Goal: Task Accomplishment & Management: Complete application form

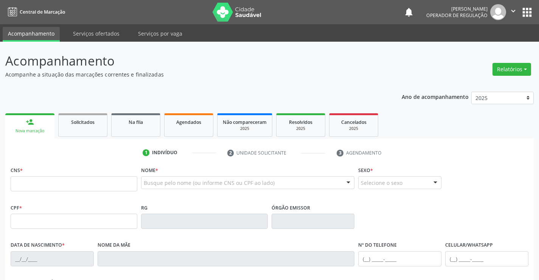
click at [58, 184] on input "text" at bounding box center [74, 183] width 127 height 15
type input "700 0032 0120 9508"
type input "1311366407"
type input "[DATE]"
type input "Agostinha Laura da Silva"
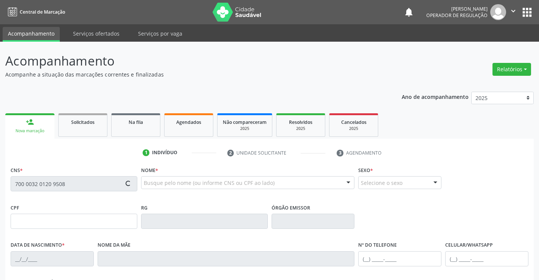
type input "(74) 9995-6540"
type input "S/N"
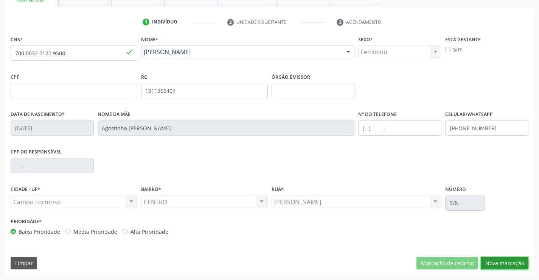
click at [511, 262] on button "Nova marcação" at bounding box center [505, 263] width 48 height 13
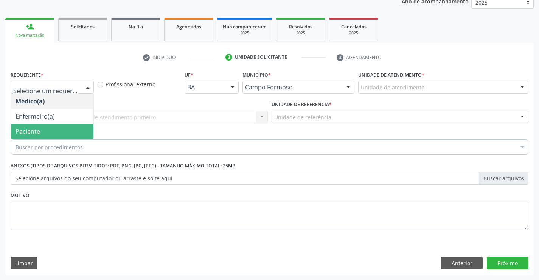
click at [50, 135] on span "Paciente" at bounding box center [52, 131] width 83 height 15
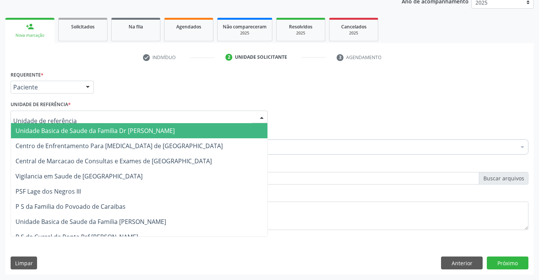
click at [84, 132] on span "Unidade Basica de Saude da Familia Dr [PERSON_NAME]" at bounding box center [95, 130] width 159 height 8
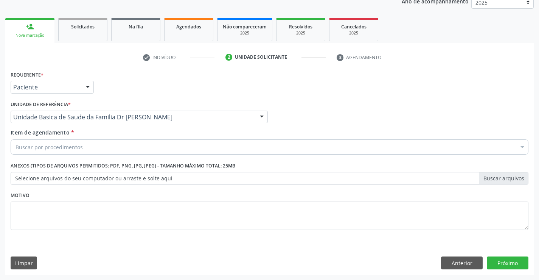
click at [85, 148] on div "Buscar por procedimentos" at bounding box center [270, 146] width 518 height 15
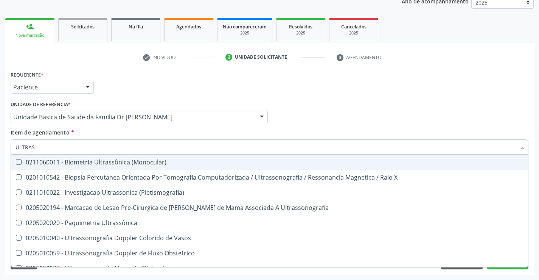
type input "ULTRASS"
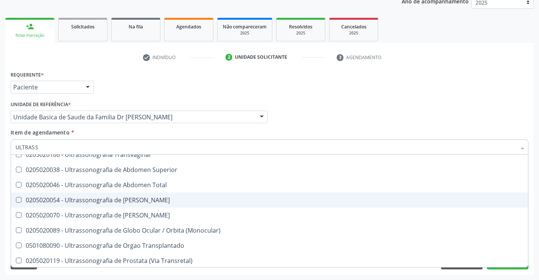
scroll to position [151, 0]
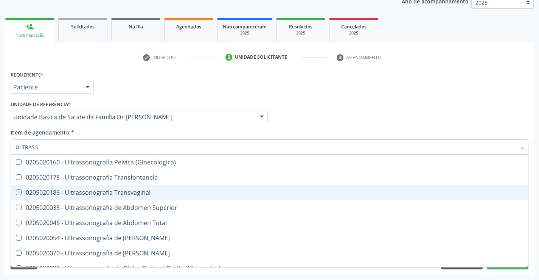
click at [160, 190] on div "0205020186 - Ultrassonografia Transvaginal" at bounding box center [270, 192] width 508 height 6
checkbox Transvaginal "true"
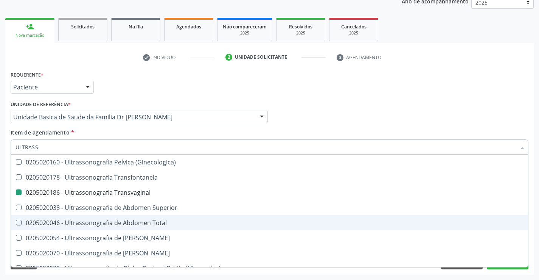
click at [538, 224] on div "Acompanhamento Acompanhe a situação das marcações correntes e finalizadas Relat…" at bounding box center [269, 112] width 539 height 333
checkbox X "true"
checkbox Transvaginal "false"
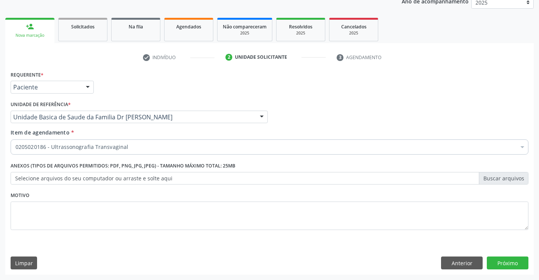
scroll to position [0, 0]
click at [506, 264] on button "Próximo" at bounding box center [508, 262] width 42 height 13
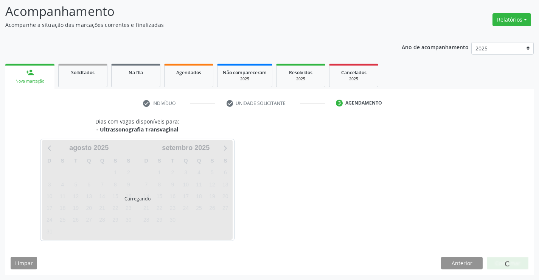
scroll to position [50, 0]
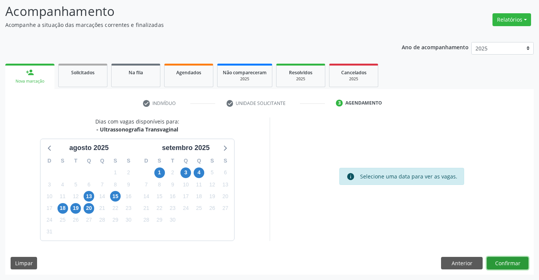
click at [512, 263] on button "Confirmar" at bounding box center [508, 263] width 42 height 13
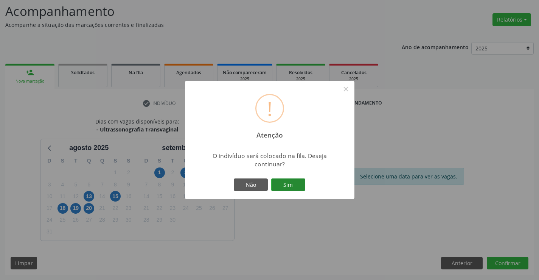
click at [289, 183] on button "Sim" at bounding box center [288, 184] width 34 height 13
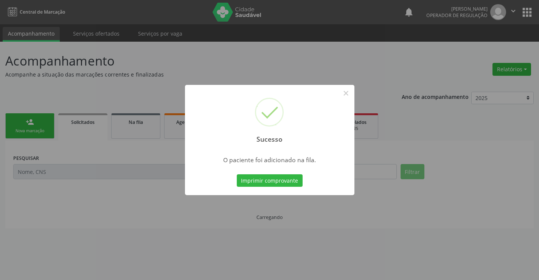
scroll to position [0, 0]
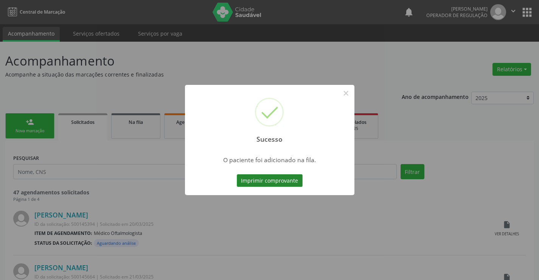
click at [271, 178] on button "Imprimir comprovante" at bounding box center [270, 180] width 66 height 13
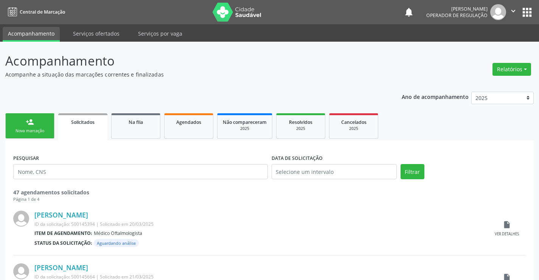
click at [30, 131] on div "Nova marcação" at bounding box center [30, 131] width 38 height 6
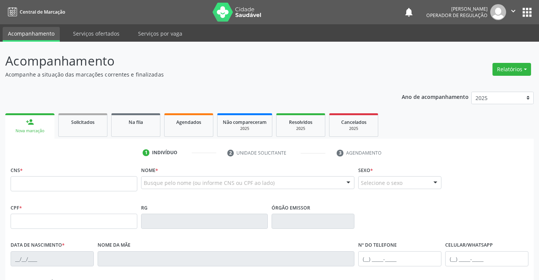
click at [514, 9] on icon "" at bounding box center [513, 11] width 8 height 8
click at [481, 45] on link "Sair" at bounding box center [494, 46] width 52 height 11
click at [42, 181] on input "text" at bounding box center [74, 183] width 127 height 15
type input "708 0083 4490 1324"
type input "2[DATE]"
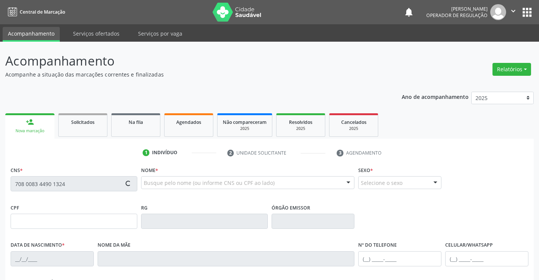
type input "[PERSON_NAME]"
type input "[PHONE_NUMBER]"
type input "S/N"
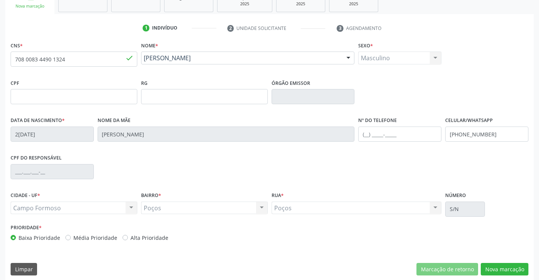
scroll to position [131, 0]
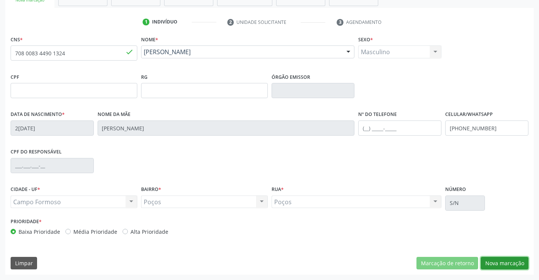
click at [502, 260] on button "Nova marcação" at bounding box center [505, 263] width 48 height 13
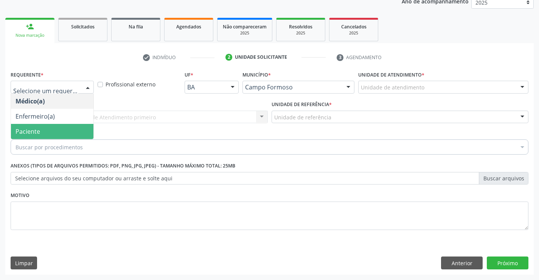
click at [42, 131] on span "Paciente" at bounding box center [52, 131] width 83 height 15
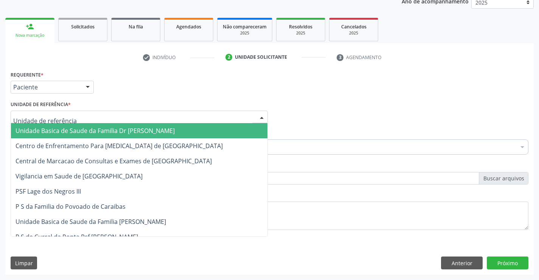
click at [71, 130] on span "Unidade Basica de Saude da Familia Dr [PERSON_NAME]" at bounding box center [95, 130] width 159 height 8
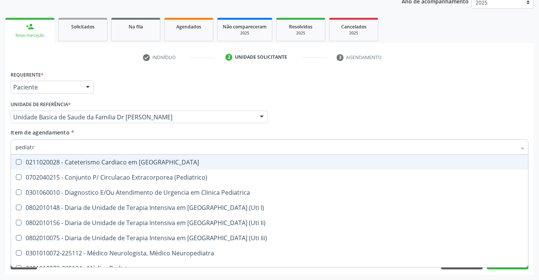
type input "pediatra"
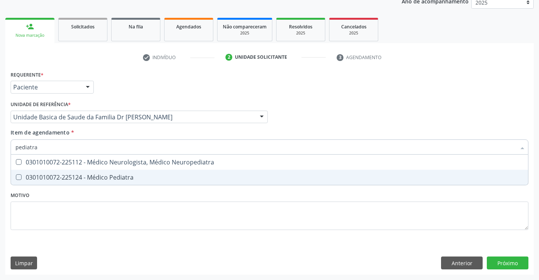
click at [115, 174] on div "0301010072-225124 - Médico Pediatra" at bounding box center [270, 177] width 508 height 6
checkbox Pediatra "true"
click at [516, 262] on div "Requerente * Paciente Médico(a) Enfermeiro(a) Paciente Nenhum resultado encontr…" at bounding box center [269, 172] width 529 height 206
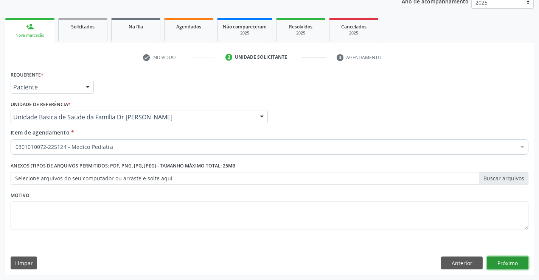
click at [505, 262] on button "Próximo" at bounding box center [508, 262] width 42 height 13
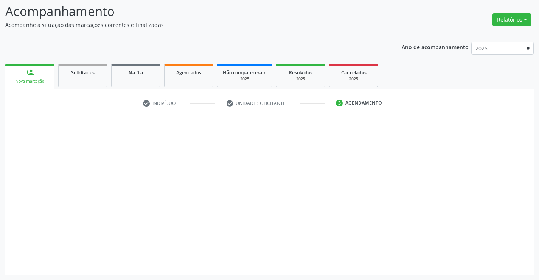
scroll to position [50, 0]
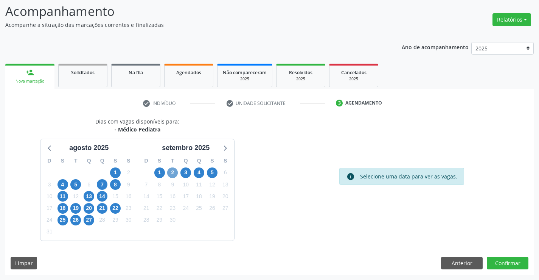
click at [171, 171] on span "2" at bounding box center [172, 172] width 11 height 11
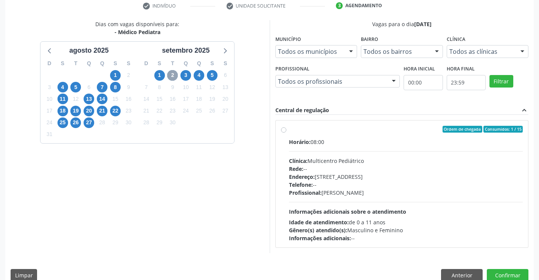
scroll to position [159, 0]
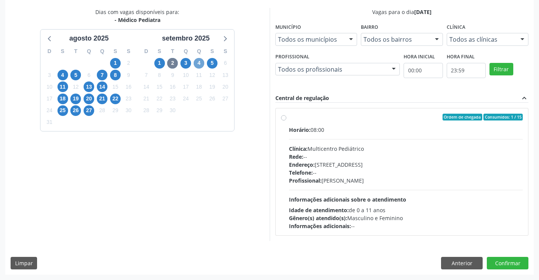
click at [199, 61] on span "4" at bounding box center [199, 63] width 11 height 11
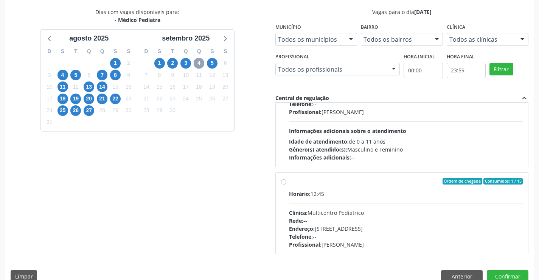
scroll to position [76, 0]
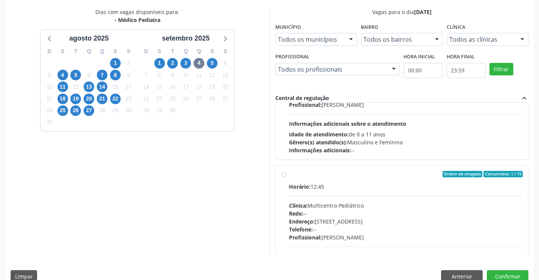
click at [358, 179] on label "Ordem de chegada Consumidos: 1 / 15 Horário: 12:45 Clínica: Multicentro Pediátr…" at bounding box center [406, 229] width 234 height 116
click at [287, 178] on input "Ordem de chegada Consumidos: 1 / 15 Horário: 12:45 Clínica: Multicentro Pediátr…" at bounding box center [283, 174] width 5 height 7
radio input "true"
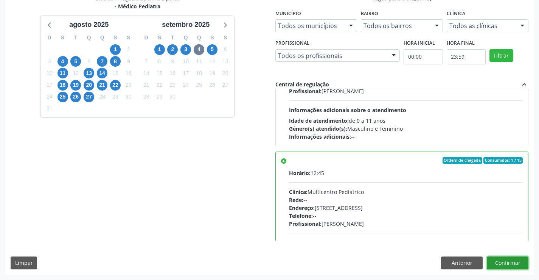
click at [504, 261] on button "Confirmar" at bounding box center [508, 262] width 42 height 13
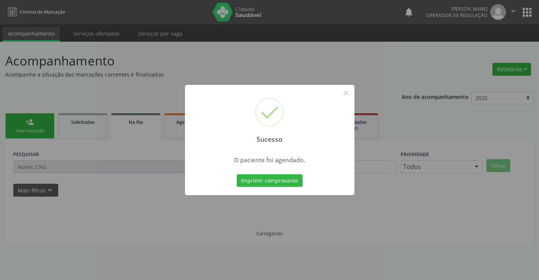
scroll to position [0, 0]
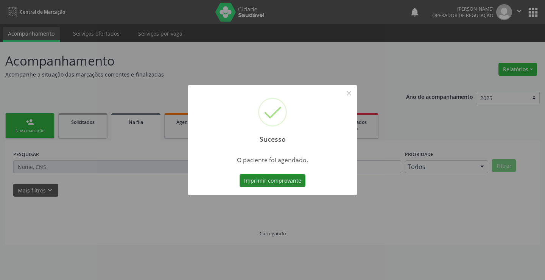
click at [269, 176] on button "Imprimir comprovante" at bounding box center [273, 180] width 66 height 13
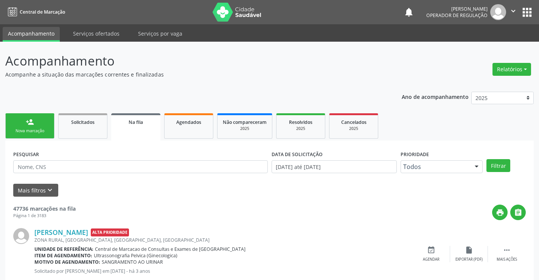
click at [33, 120] on div "person_add" at bounding box center [30, 122] width 8 height 8
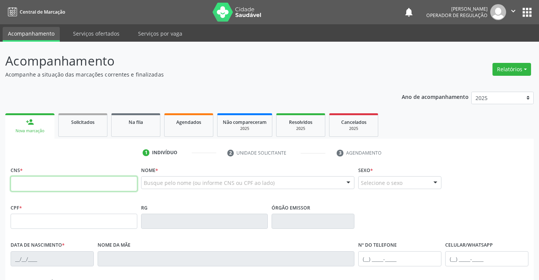
click at [78, 186] on input "text" at bounding box center [74, 183] width 127 height 15
click at [78, 183] on input "text" at bounding box center [74, 183] width 127 height 15
type input "702 6002 1076 1747"
type input "1117085830"
type input "2[DATE]"
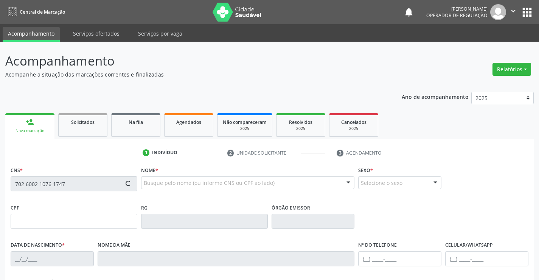
type input "[PHONE_NUMBER]"
type input "S/N"
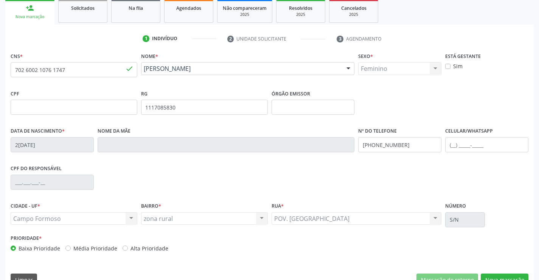
scroll to position [131, 0]
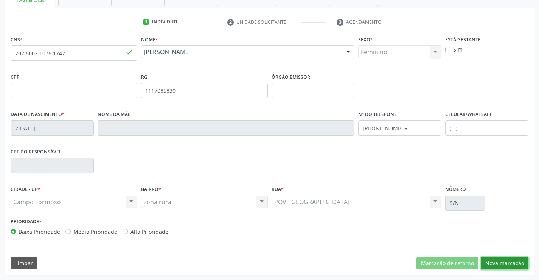
click at [508, 260] on button "Nova marcação" at bounding box center [505, 263] width 48 height 13
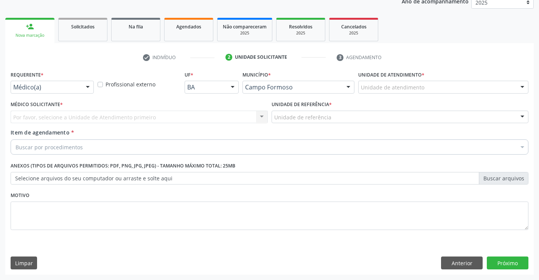
scroll to position [95, 0]
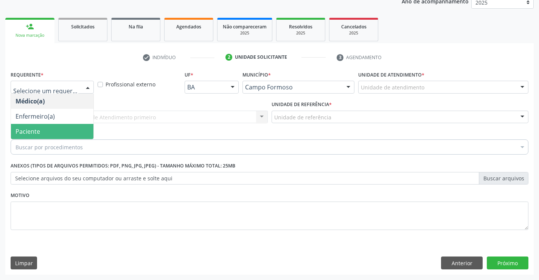
click at [42, 129] on span "Paciente" at bounding box center [52, 131] width 83 height 15
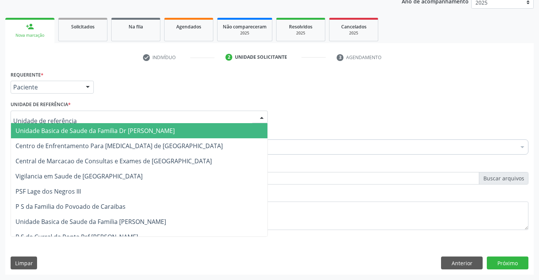
click at [56, 130] on span "Unidade Basica de Saude da Familia Dr [PERSON_NAME]" at bounding box center [95, 130] width 159 height 8
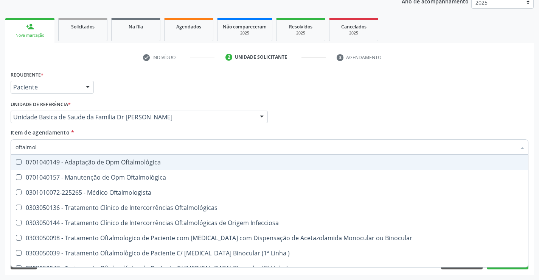
type input "oftalmolo"
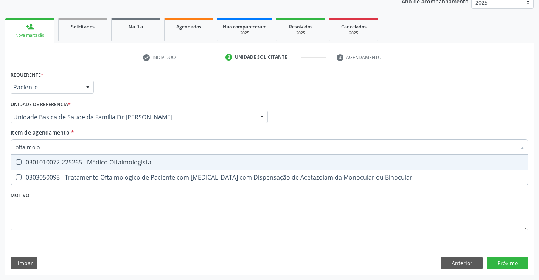
click at [125, 161] on div "0301010072-225265 - Médico Oftalmologista" at bounding box center [270, 162] width 508 height 6
checkbox Oftalmologista "true"
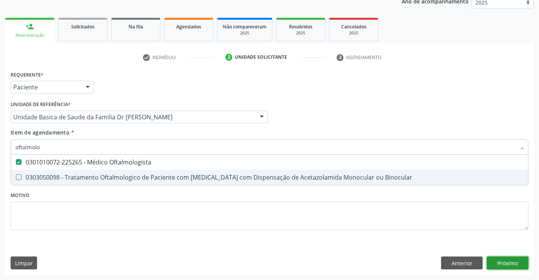
click at [515, 262] on div "Requerente * Paciente Médico(a) Enfermeiro(a) Paciente Nenhum resultado encontr…" at bounding box center [269, 172] width 529 height 206
checkbox Binocular "true"
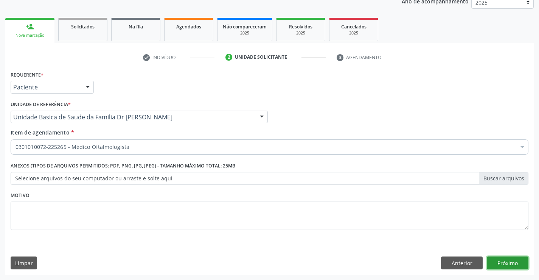
click at [509, 260] on button "Próximo" at bounding box center [508, 262] width 42 height 13
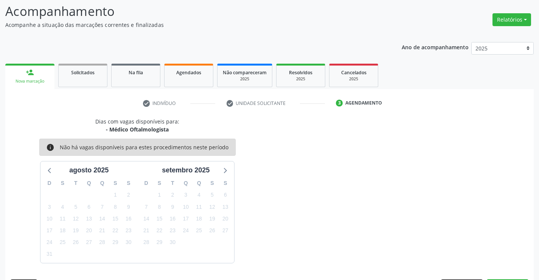
scroll to position [72, 0]
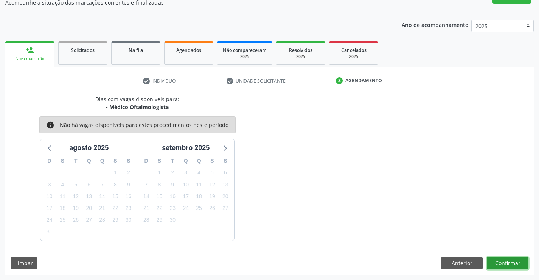
click at [509, 260] on button "Confirmar" at bounding box center [508, 263] width 42 height 13
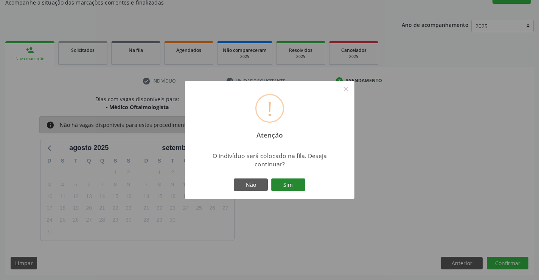
click at [282, 183] on button "Sim" at bounding box center [288, 184] width 34 height 13
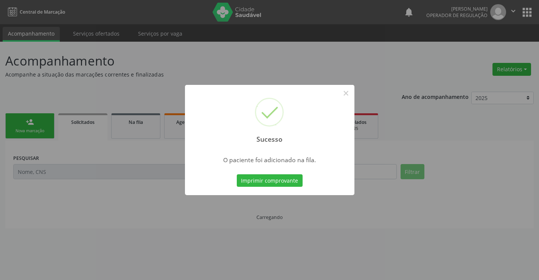
scroll to position [0, 0]
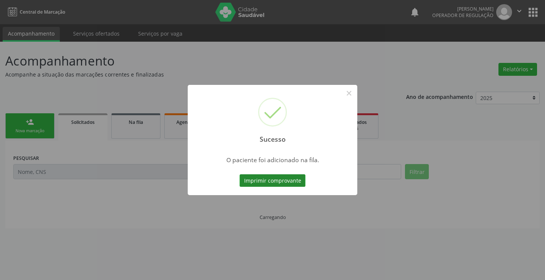
click at [269, 175] on button "Imprimir comprovante" at bounding box center [273, 180] width 66 height 13
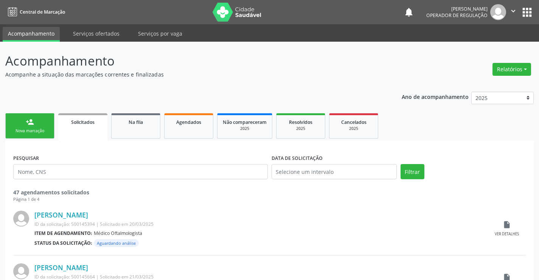
click at [39, 121] on link "person_add Nova marcação" at bounding box center [29, 125] width 49 height 25
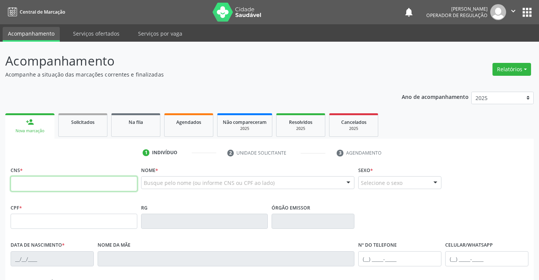
click at [66, 184] on input "text" at bounding box center [74, 183] width 127 height 15
type input "704 1091 9786 3870"
type input "1119656087"
type input "0[DATE]"
type input "000.443.235-57"
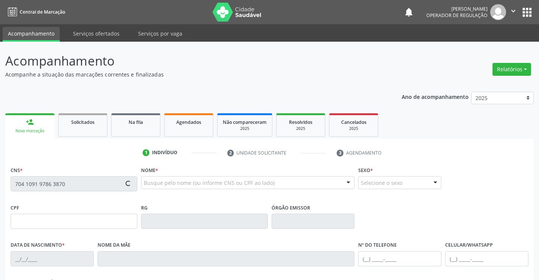
type input "SN"
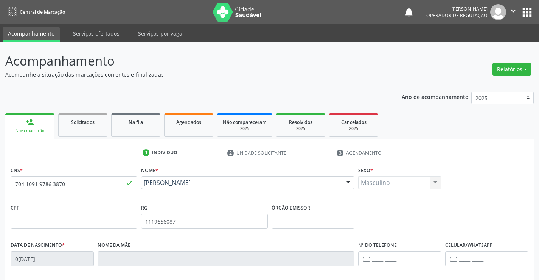
click at [340, 84] on div "Acompanhamento Acompanhe a situação das marcações correntes e finalizadas Relat…" at bounding box center [269, 227] width 529 height 353
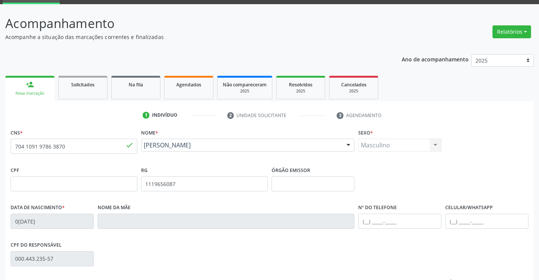
scroll to position [131, 0]
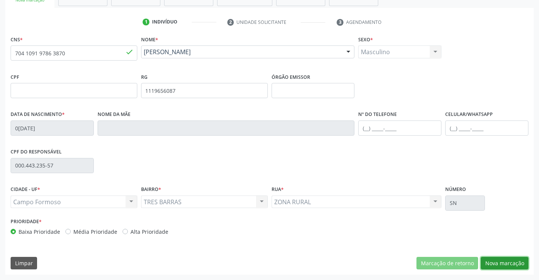
click at [510, 260] on button "Nova marcação" at bounding box center [505, 263] width 48 height 13
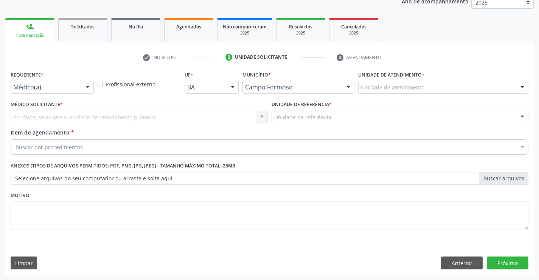
scroll to position [95, 0]
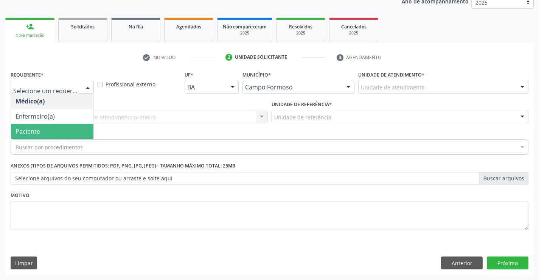
click at [42, 131] on span "Paciente" at bounding box center [52, 131] width 83 height 15
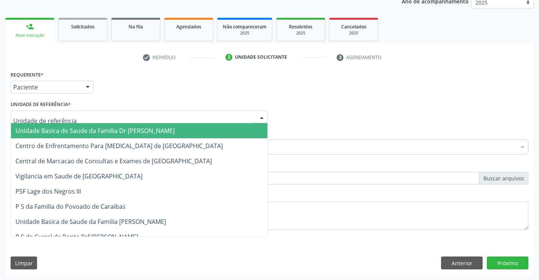
click at [64, 130] on span "Unidade Basica de Saude da Familia Dr [PERSON_NAME]" at bounding box center [95, 130] width 159 height 8
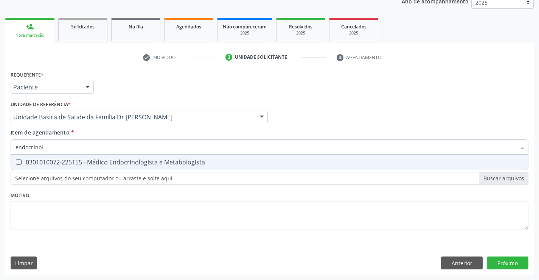
type input "endocrinolo"
click at [117, 159] on div "0301010072-225155 - Médico Endocrinologista e Metabologista" at bounding box center [270, 162] width 508 height 6
checkbox Metabologista "true"
click at [509, 262] on div "Requerente * Paciente Médico(a) Enfermeiro(a) Paciente Nenhum resultado encontr…" at bounding box center [269, 172] width 529 height 206
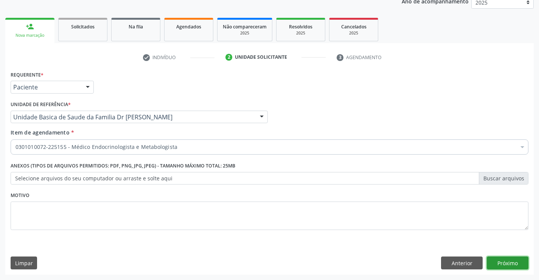
click at [509, 262] on button "Próximo" at bounding box center [508, 262] width 42 height 13
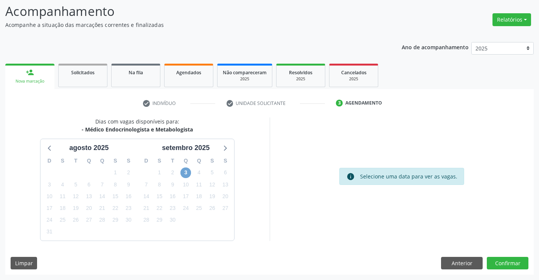
click at [182, 172] on span "3" at bounding box center [186, 172] width 11 height 11
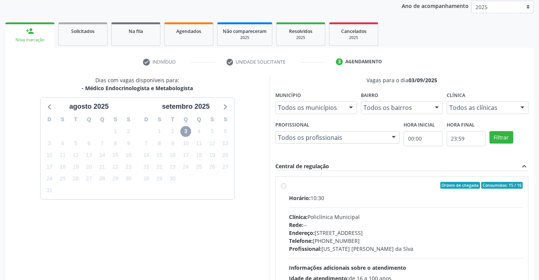
scroll to position [125, 0]
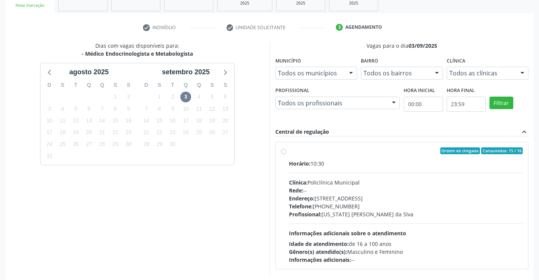
click at [369, 156] on label "Ordem de chegada Consumidos: 15 / 16 Horário: 10:30 Clínica: Policlínica Munici…" at bounding box center [406, 205] width 234 height 116
click at [287, 154] on input "Ordem de chegada Consumidos: 15 / 16 Horário: 10:30 Clínica: Policlínica Munici…" at bounding box center [283, 150] width 5 height 7
radio input "true"
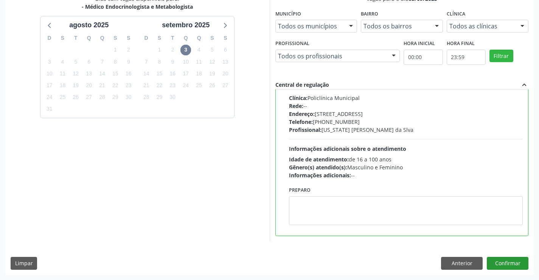
scroll to position [173, 0]
click at [508, 262] on button "Confirmar" at bounding box center [508, 262] width 42 height 13
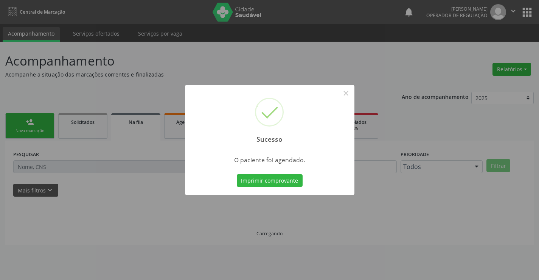
scroll to position [0, 0]
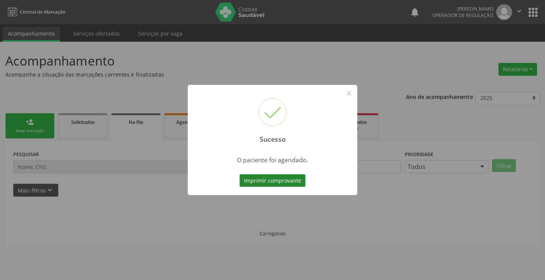
click at [280, 179] on button "Imprimir comprovante" at bounding box center [273, 180] width 66 height 13
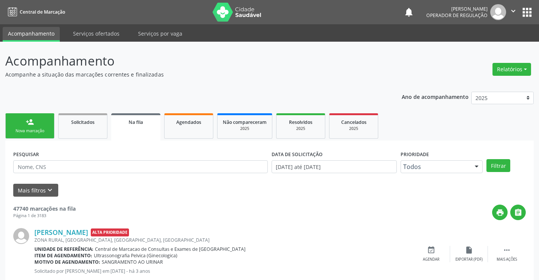
click at [37, 123] on link "person_add Nova marcação" at bounding box center [29, 125] width 49 height 25
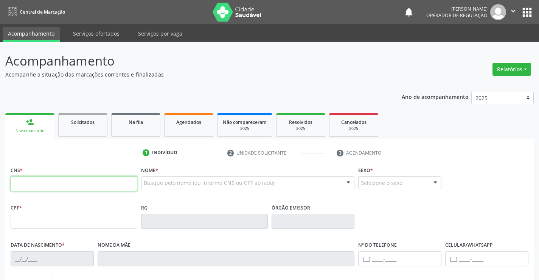
click at [62, 184] on input "text" at bounding box center [74, 183] width 127 height 15
type input "703 0098 5742 8273"
type input "[DATE]"
type input "[PHONE_NUMBER]"
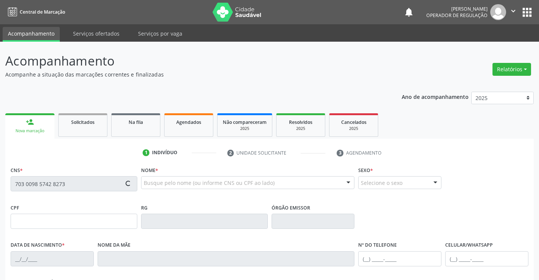
type input "S/N"
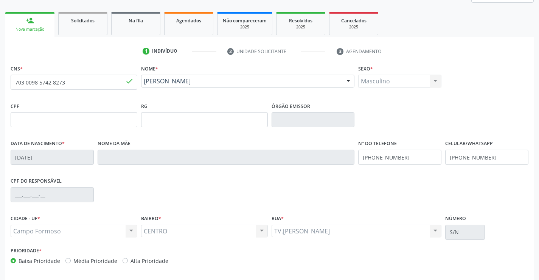
scroll to position [131, 0]
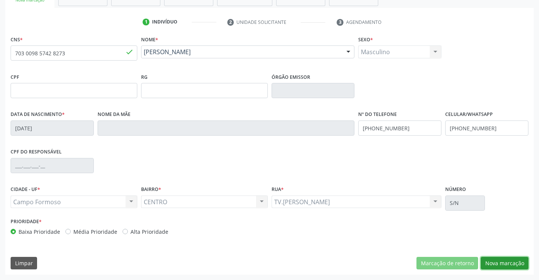
click at [500, 259] on button "Nova marcação" at bounding box center [505, 263] width 48 height 13
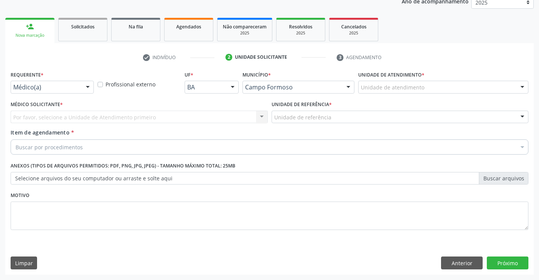
scroll to position [95, 0]
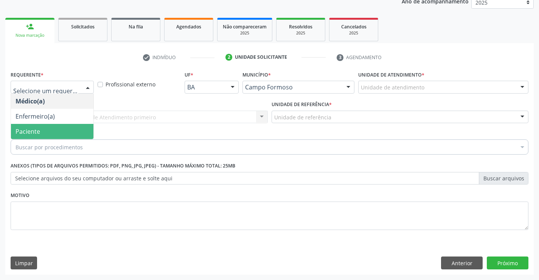
click at [44, 130] on span "Paciente" at bounding box center [52, 131] width 83 height 15
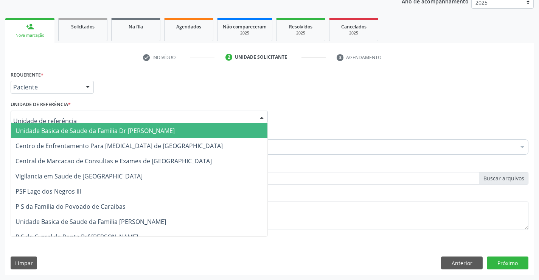
click at [65, 133] on span "Unidade Basica de Saude da Familia Dr [PERSON_NAME]" at bounding box center [95, 130] width 159 height 8
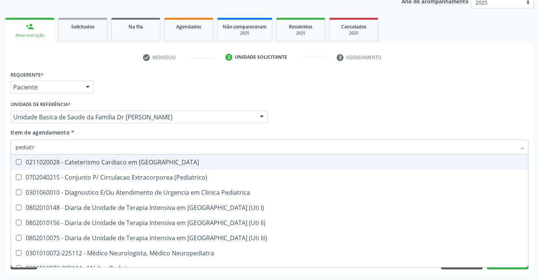
type input "pediatra"
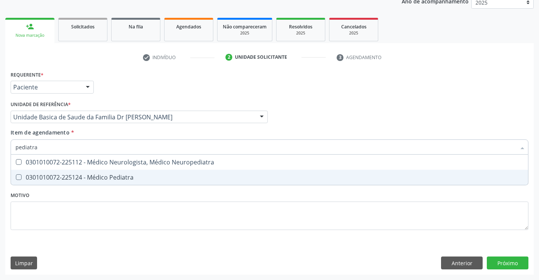
click at [91, 175] on div "0301010072-225124 - Médico Pediatra" at bounding box center [270, 177] width 508 height 6
checkbox Pediatra "true"
click at [509, 263] on div "Requerente * Paciente Médico(a) Enfermeiro(a) Paciente Nenhum resultado encontr…" at bounding box center [269, 172] width 529 height 206
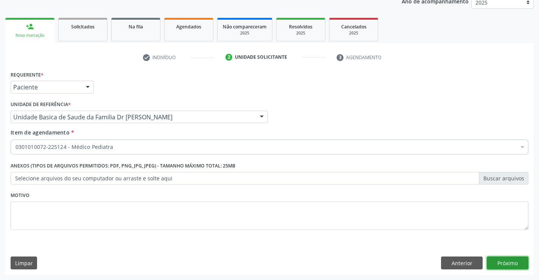
click at [506, 261] on button "Próximo" at bounding box center [508, 262] width 42 height 13
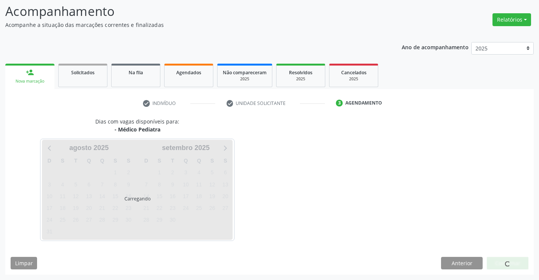
scroll to position [50, 0]
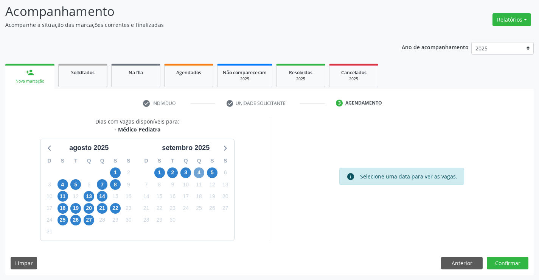
click at [201, 173] on span "4" at bounding box center [199, 172] width 11 height 11
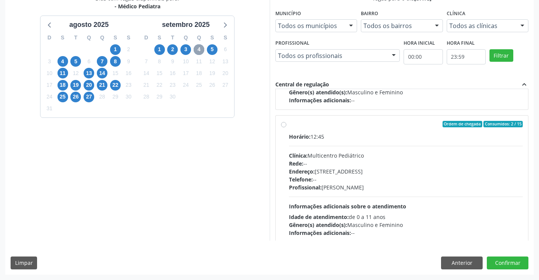
scroll to position [119, 0]
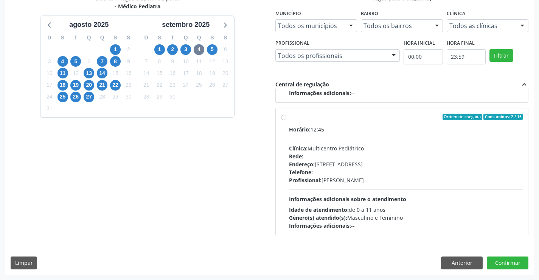
click at [340, 120] on div "Ordem de chegada Consumidos: 2 / 15" at bounding box center [406, 117] width 234 height 7
click at [287, 120] on input "Ordem de chegada Consumidos: 2 / 15 Horário: 12:45 Clínica: Multicentro Pediátr…" at bounding box center [283, 117] width 5 height 7
radio input "true"
click at [505, 261] on button "Confirmar" at bounding box center [508, 262] width 42 height 13
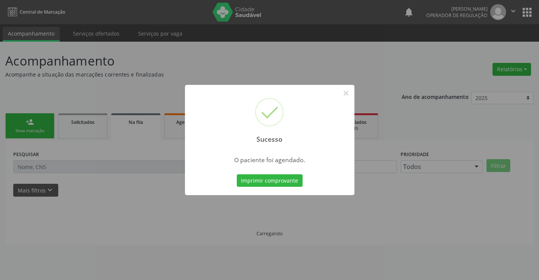
scroll to position [0, 0]
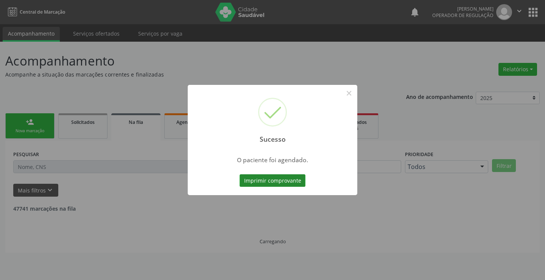
click at [259, 178] on button "Imprimir comprovante" at bounding box center [273, 180] width 66 height 13
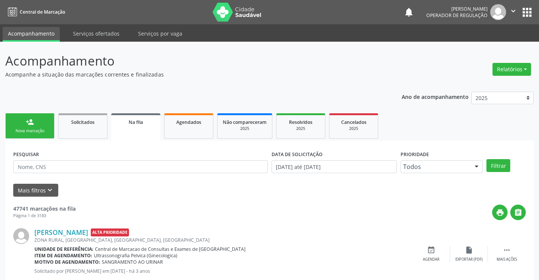
click at [33, 121] on div "person_add" at bounding box center [30, 122] width 8 height 8
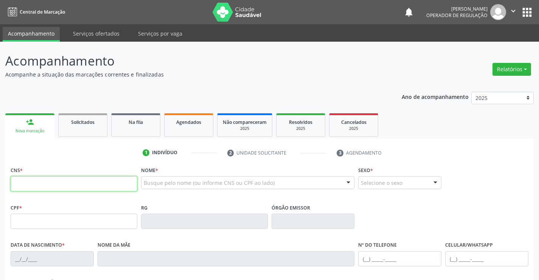
click at [48, 186] on input "text" at bounding box center [74, 183] width 127 height 15
type input "707 0098 1024 1633"
type input "[DATE]"
type input "[PHONE_NUMBER]"
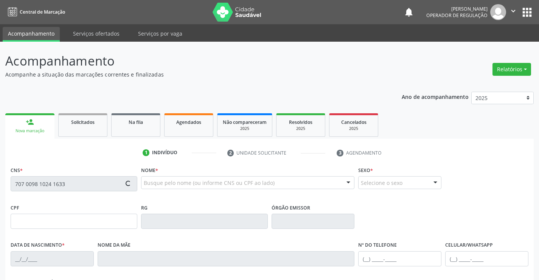
type input "S/N"
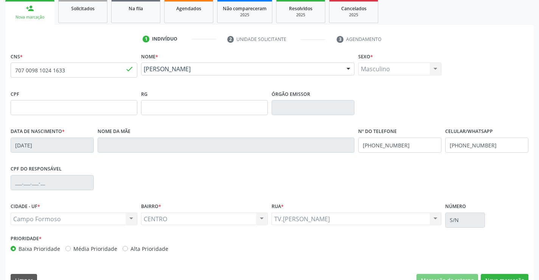
scroll to position [131, 0]
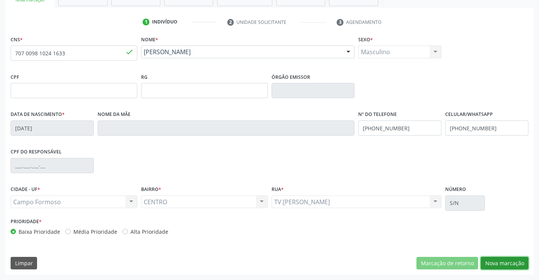
click at [505, 260] on button "Nova marcação" at bounding box center [505, 263] width 48 height 13
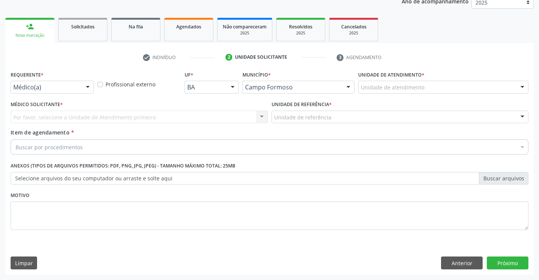
scroll to position [95, 0]
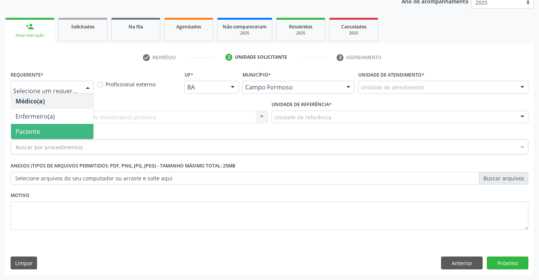
click at [28, 134] on span "Paciente" at bounding box center [28, 131] width 25 height 8
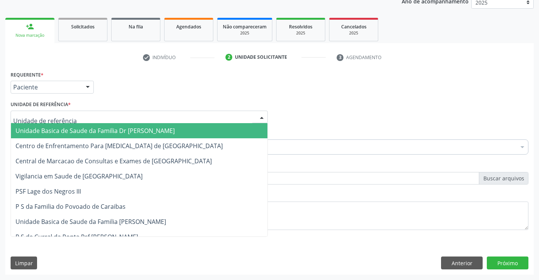
click at [54, 129] on span "Unidade Basica de Saude da Familia Dr [PERSON_NAME]" at bounding box center [95, 130] width 159 height 8
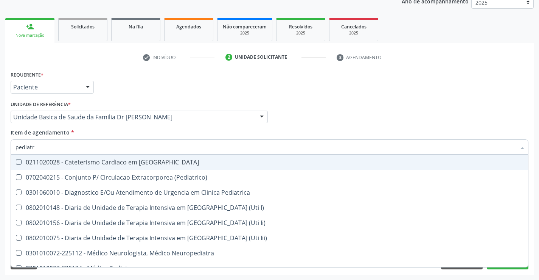
type input "pediatra"
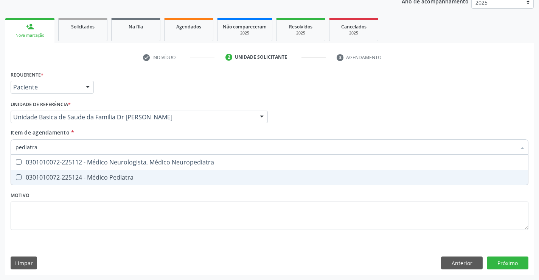
click at [111, 175] on div "0301010072-225124 - Médico Pediatra" at bounding box center [270, 177] width 508 height 6
checkbox Pediatra "true"
click at [511, 259] on div "Requerente * Paciente Médico(a) Enfermeiro(a) Paciente Nenhum resultado encontr…" at bounding box center [269, 172] width 529 height 206
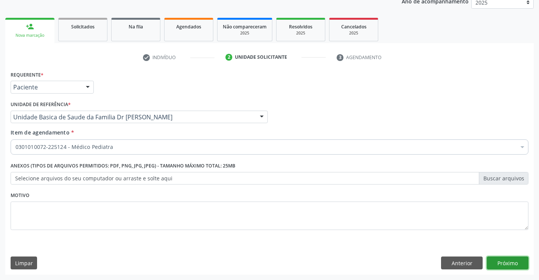
click at [511, 259] on button "Próximo" at bounding box center [508, 262] width 42 height 13
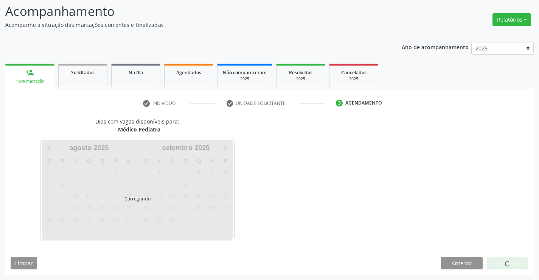
scroll to position [50, 0]
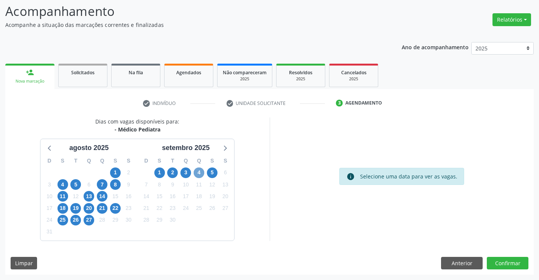
click at [198, 171] on span "4" at bounding box center [199, 172] width 11 height 11
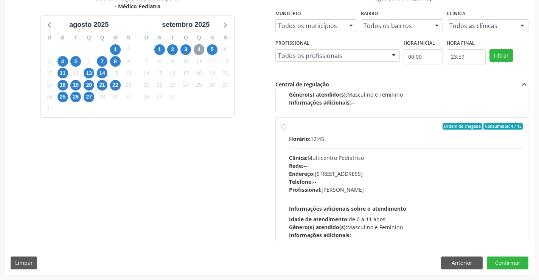
scroll to position [119, 0]
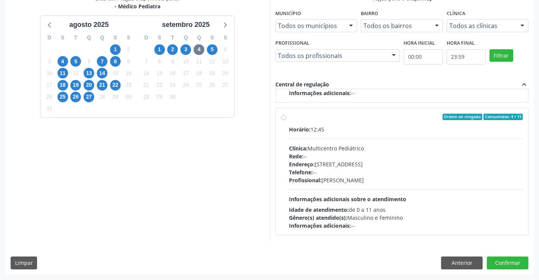
click at [372, 119] on div "Ordem de chegada Consumidos: 4 / 15" at bounding box center [406, 117] width 234 height 7
click at [287, 119] on input "Ordem de chegada Consumidos: 4 / 15 Horário: 12:45 Clínica: Multicentro Pediátr…" at bounding box center [283, 117] width 5 height 7
radio input "true"
click at [509, 261] on button "Confirmar" at bounding box center [508, 262] width 42 height 13
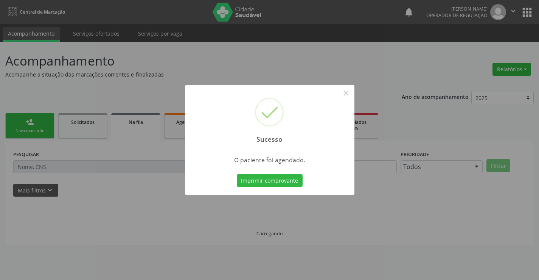
scroll to position [0, 0]
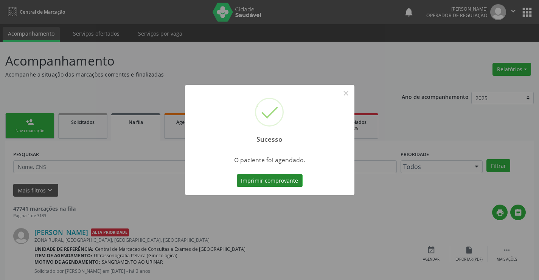
click at [271, 178] on button "Imprimir comprovante" at bounding box center [270, 180] width 66 height 13
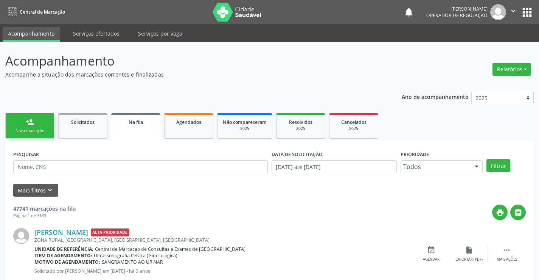
click at [30, 129] on div "Nova marcação" at bounding box center [30, 131] width 38 height 6
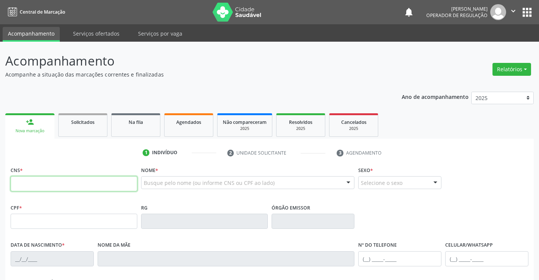
click at [73, 185] on input "text" at bounding box center [74, 183] width 127 height 15
type input "706 4011 9335 8280"
type input "2217391"
type input "[DATE]"
type input "[PHONE_NUMBER]"
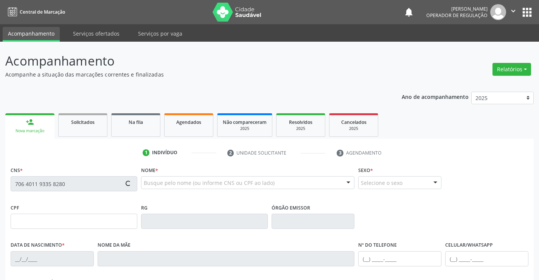
type input "[PHONE_NUMBER]"
type input "134.883.845-00"
type input "SN"
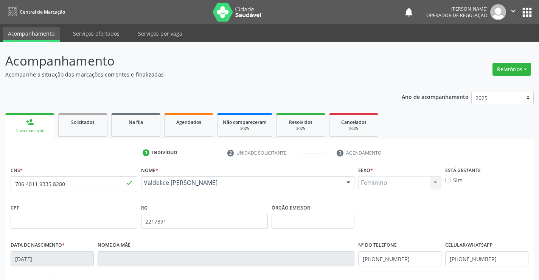
click at [374, 70] on p "Acompanhamento" at bounding box center [190, 60] width 370 height 19
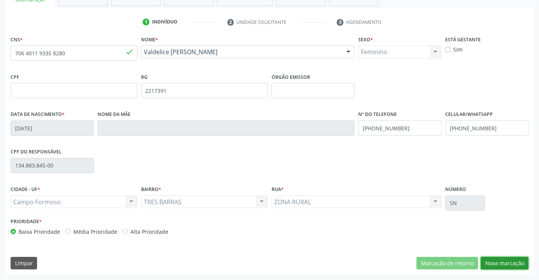
click at [504, 258] on button "Nova marcação" at bounding box center [505, 263] width 48 height 13
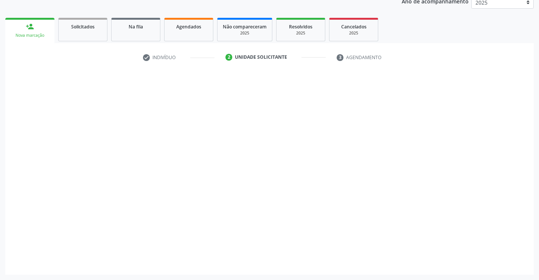
scroll to position [95, 0]
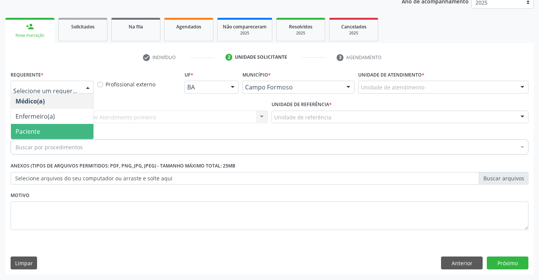
click at [43, 130] on span "Paciente" at bounding box center [52, 131] width 83 height 15
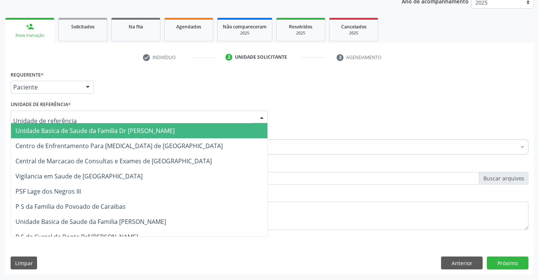
click at [83, 129] on span "Unidade Basica de Saude da Familia Dr [PERSON_NAME]" at bounding box center [95, 130] width 159 height 8
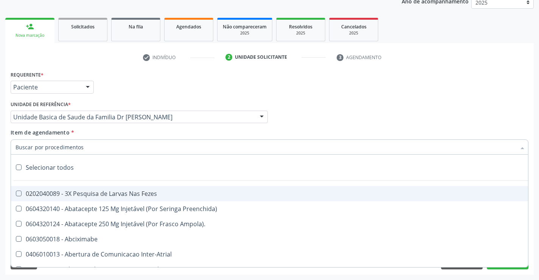
click at [82, 147] on div at bounding box center [270, 146] width 518 height 15
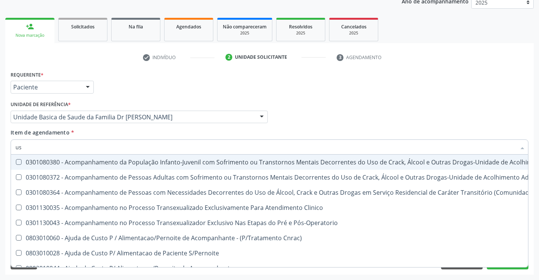
type input "usg"
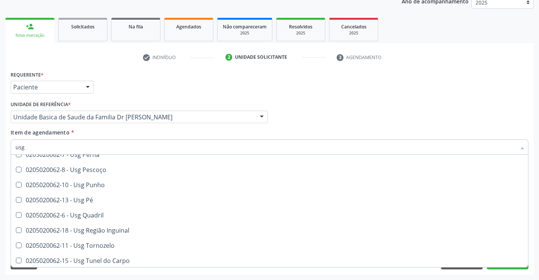
scroll to position [175, 0]
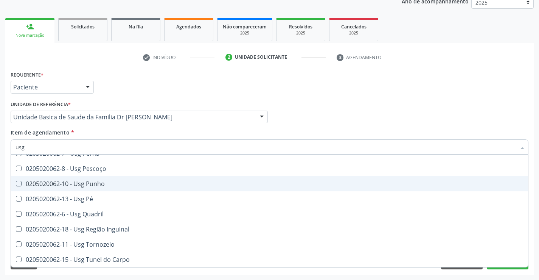
click at [108, 184] on div "0205020062-10 - Usg Punho" at bounding box center [270, 184] width 508 height 6
checkbox Punho "true"
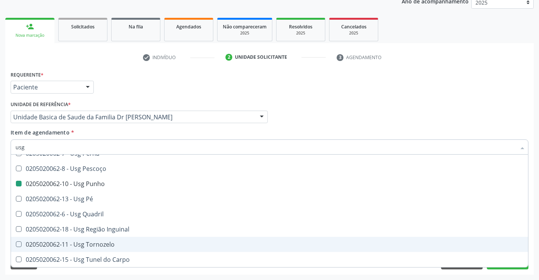
click at [533, 244] on div "Requerente * Paciente Médico(a) Enfermeiro(a) Paciente Nenhum resultado encontr…" at bounding box center [269, 172] width 529 height 206
checkbox Braço "true"
checkbox Punho "false"
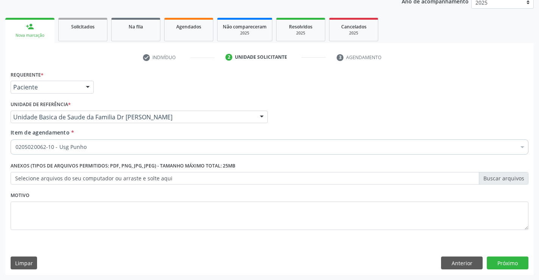
scroll to position [0, 0]
click at [506, 261] on button "Próximo" at bounding box center [508, 262] width 42 height 13
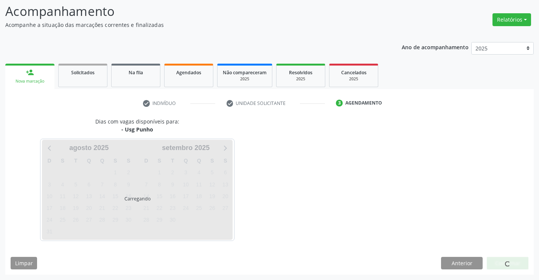
scroll to position [50, 0]
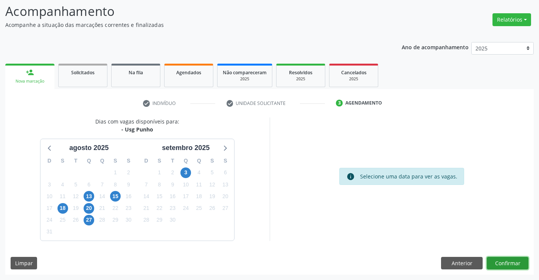
click at [505, 262] on button "Confirmar" at bounding box center [508, 263] width 42 height 13
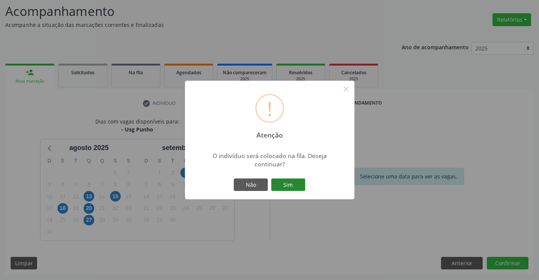
click at [288, 185] on button "Sim" at bounding box center [288, 184] width 34 height 13
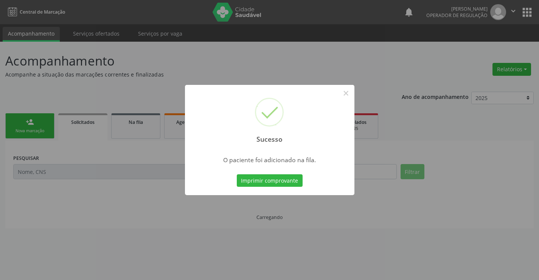
scroll to position [0, 0]
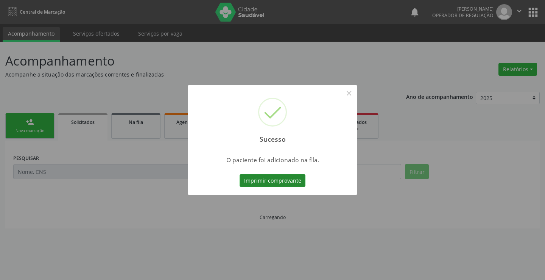
click at [288, 181] on button "Imprimir comprovante" at bounding box center [273, 180] width 66 height 13
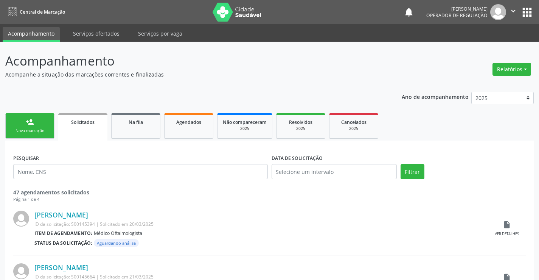
click at [36, 120] on link "person_add Nova marcação" at bounding box center [29, 125] width 49 height 25
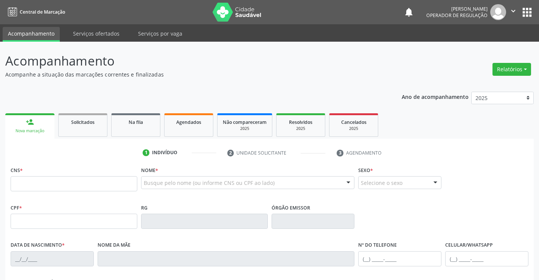
click at [5, 113] on link "person_add Nova marcação" at bounding box center [29, 125] width 49 height 25
click at [515, 9] on icon "" at bounding box center [513, 11] width 8 height 8
click at [487, 48] on link "Sair" at bounding box center [494, 46] width 52 height 11
